Goal: Task Accomplishment & Management: Complete application form

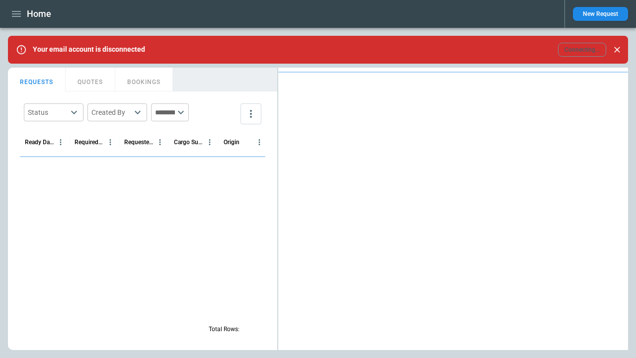
click at [16, 14] on icon "button" at bounding box center [16, 14] width 9 height 6
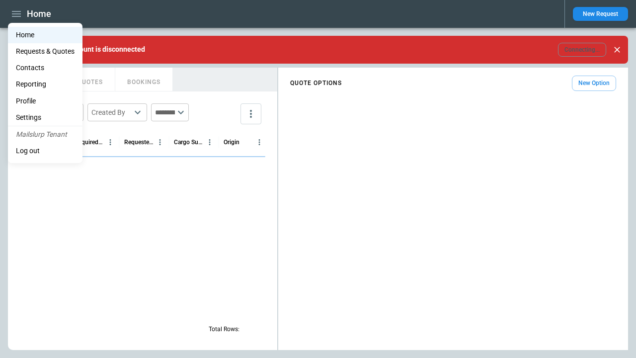
click at [45, 68] on li "Contacts" at bounding box center [45, 68] width 75 height 16
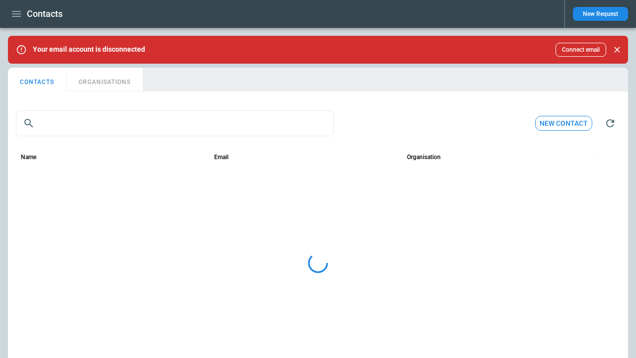
click at [105, 80] on button "ORGANISATIONS" at bounding box center [105, 80] width 76 height 24
click at [555, 123] on button "New organisation" at bounding box center [555, 123] width 76 height 15
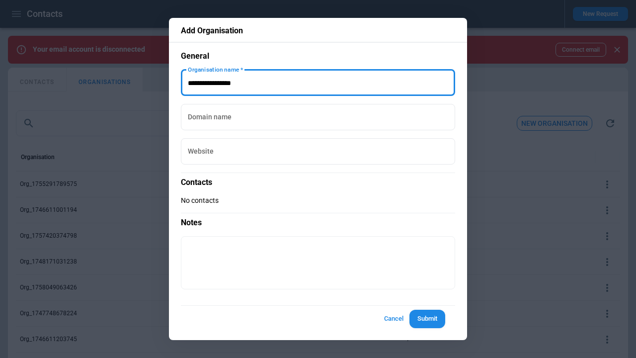
type input "**********"
click at [427, 319] on button "Submit" at bounding box center [428, 319] width 36 height 18
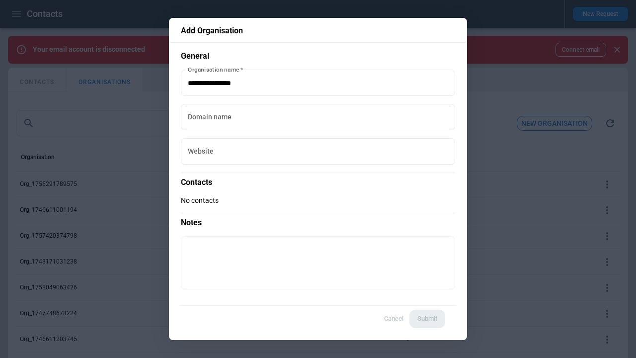
click at [37, 80] on button "CONTACTS" at bounding box center [37, 80] width 59 height 24
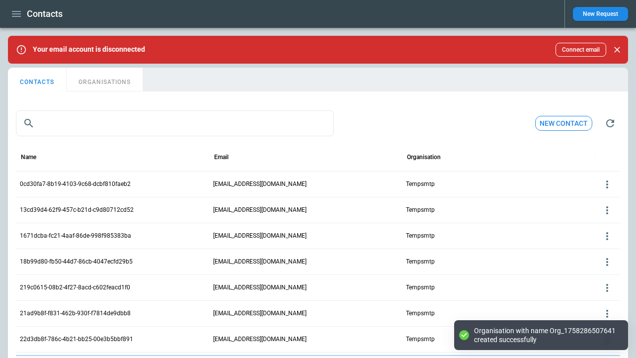
click at [564, 123] on button "New contact" at bounding box center [563, 123] width 57 height 15
